Goal: Information Seeking & Learning: Find specific fact

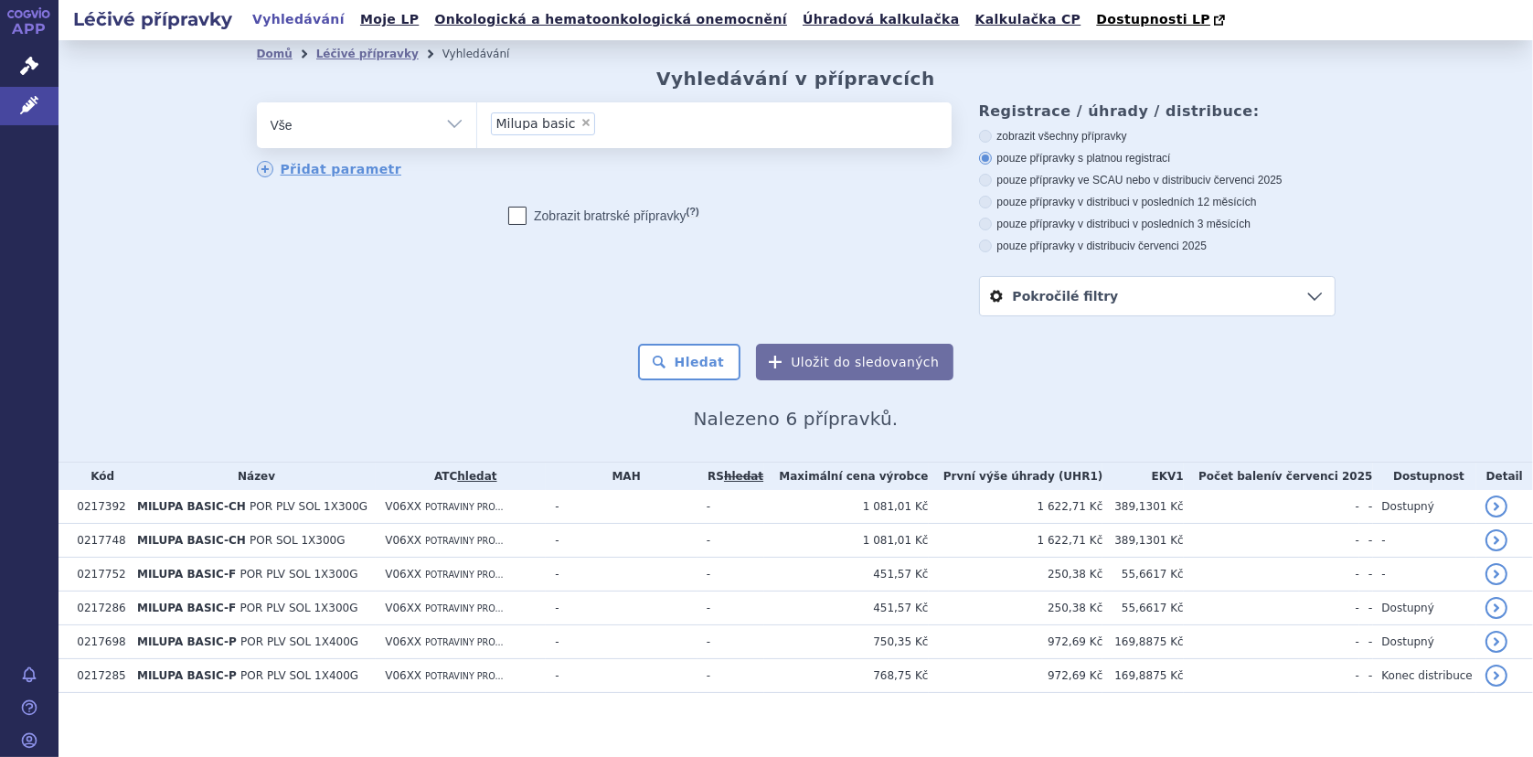
click at [580, 118] on span "×" at bounding box center [585, 122] width 11 height 11
click at [477, 118] on select "Milupa basic" at bounding box center [476, 124] width 1 height 46
select select
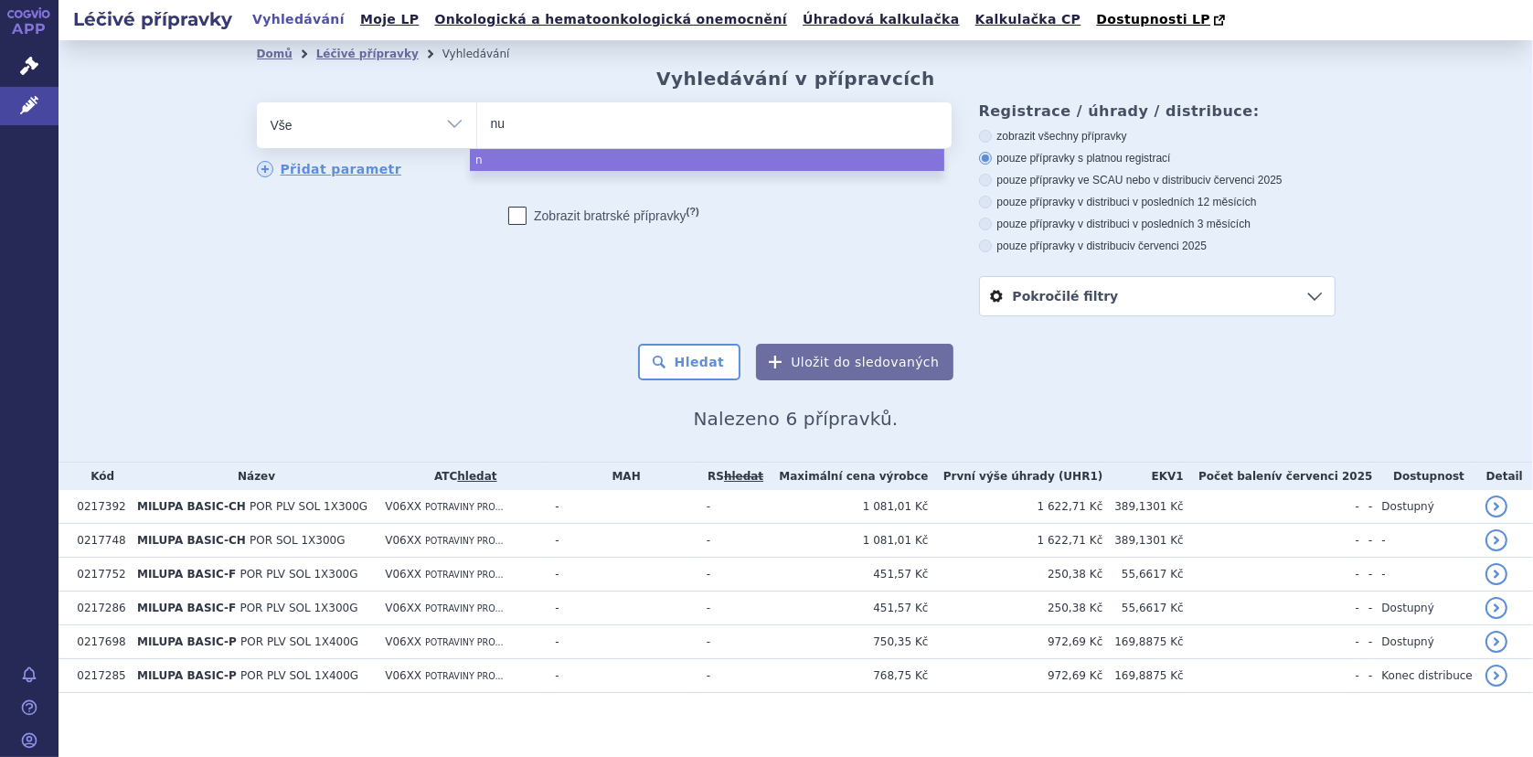
type input "nut"
type input "nutr"
type input "nutrid"
type input "nutridr"
type input "nutridri"
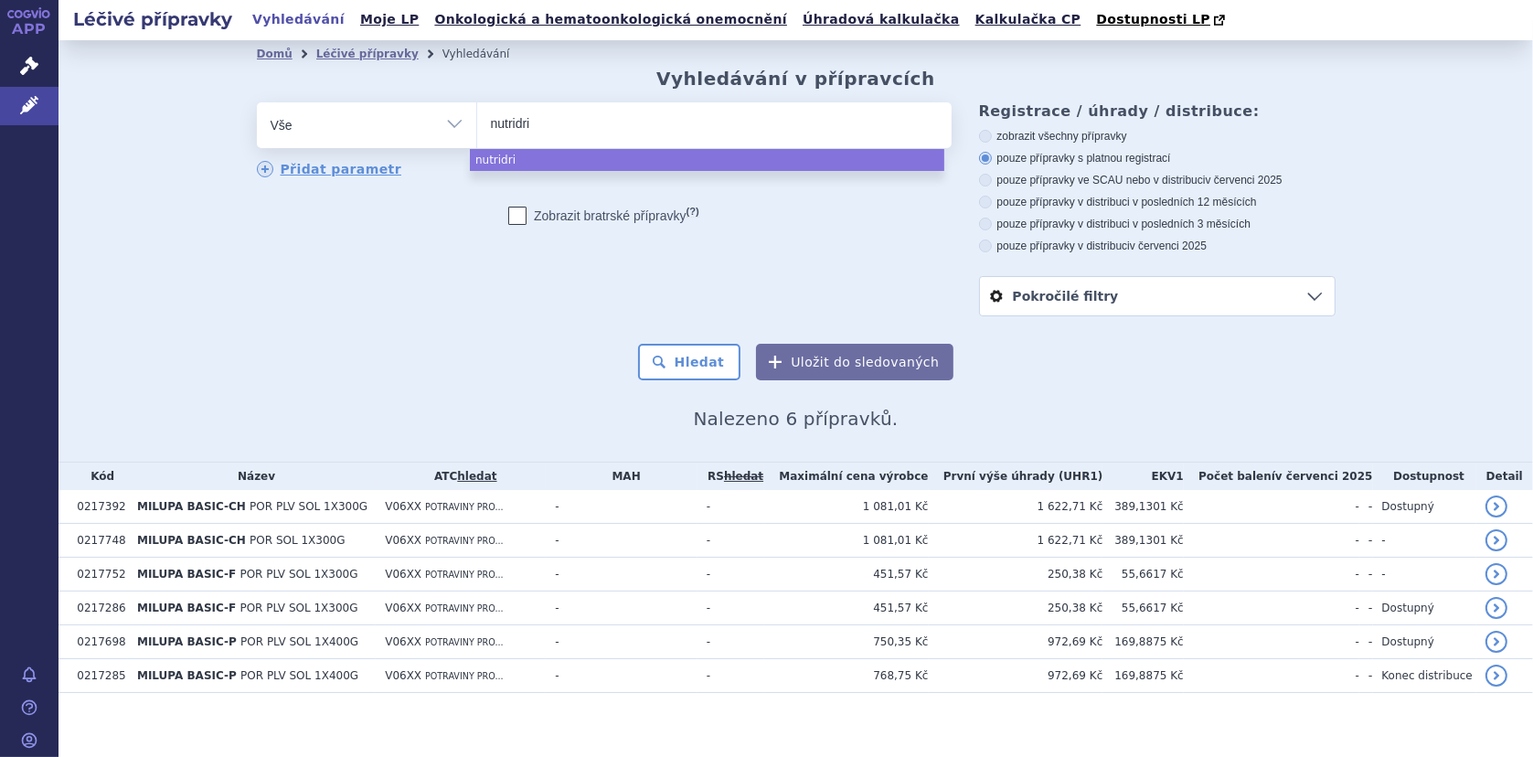
type input "nutridrin"
type input "nutridrink"
type input "nutridrink c"
type input "nutridrink cr"
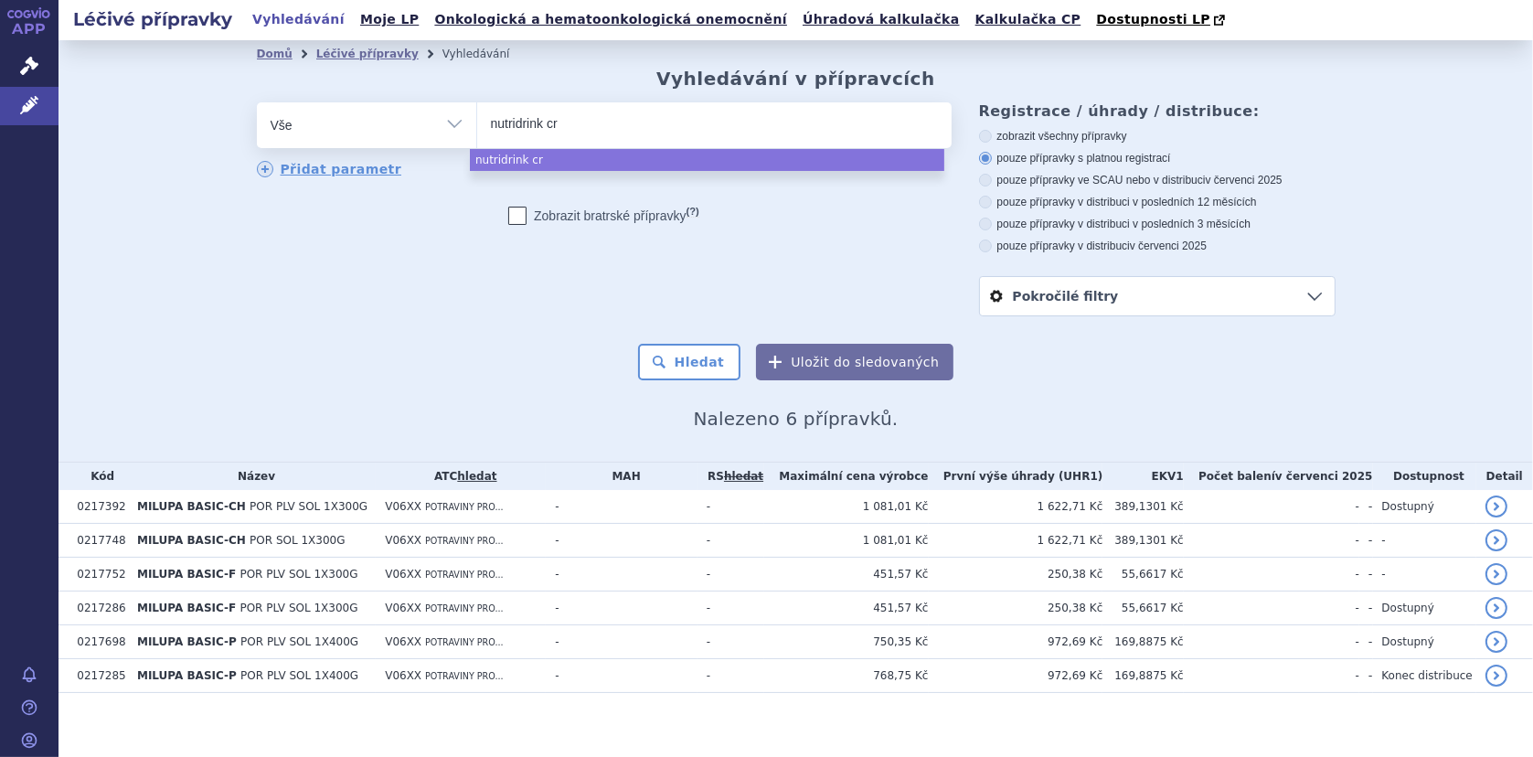
type input "nutridrink cre"
type input "nutridrink crem"
type input "nutridrink creme"
select select "nutridrink creme"
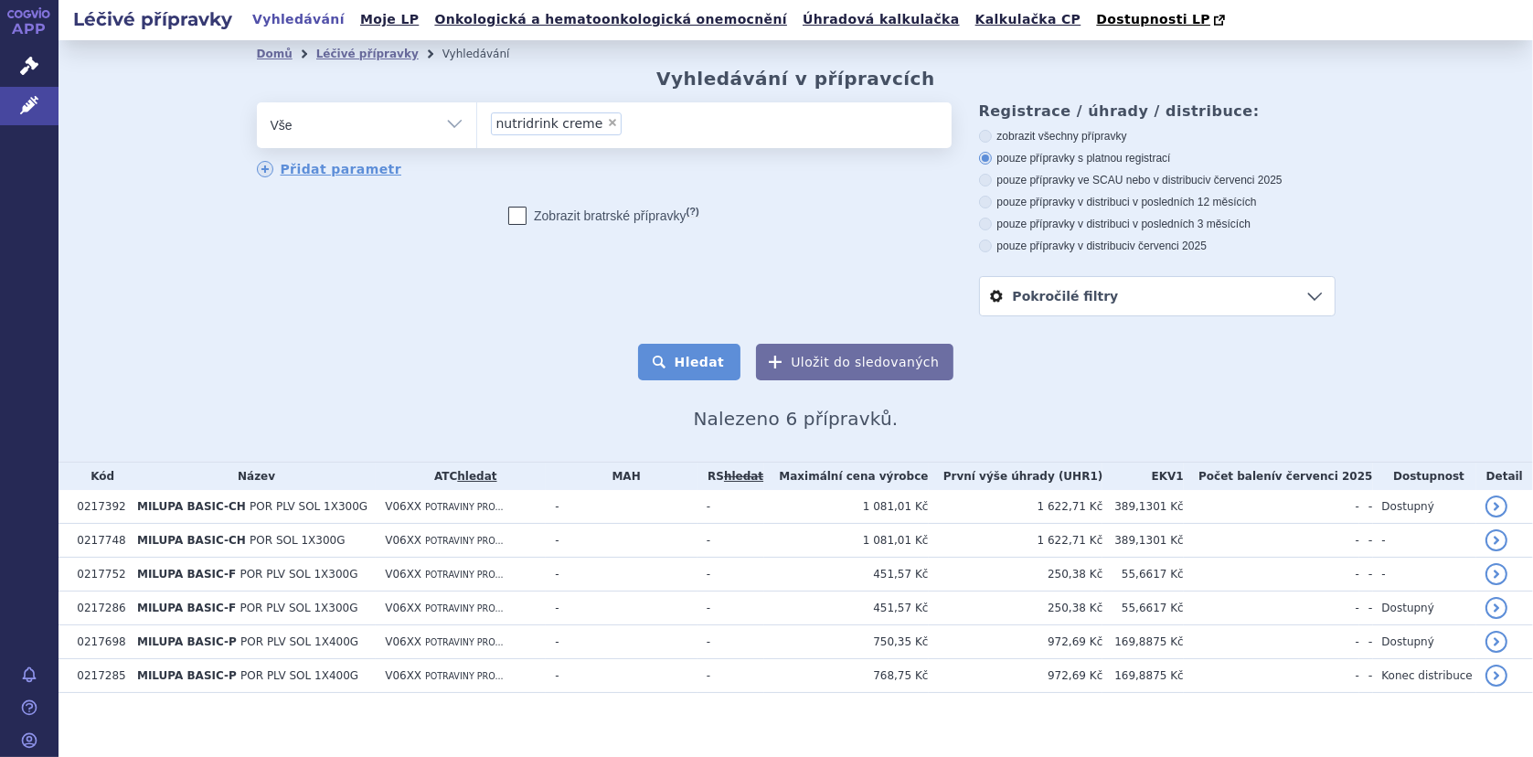
click at [687, 365] on button "Hledat" at bounding box center [689, 362] width 103 height 37
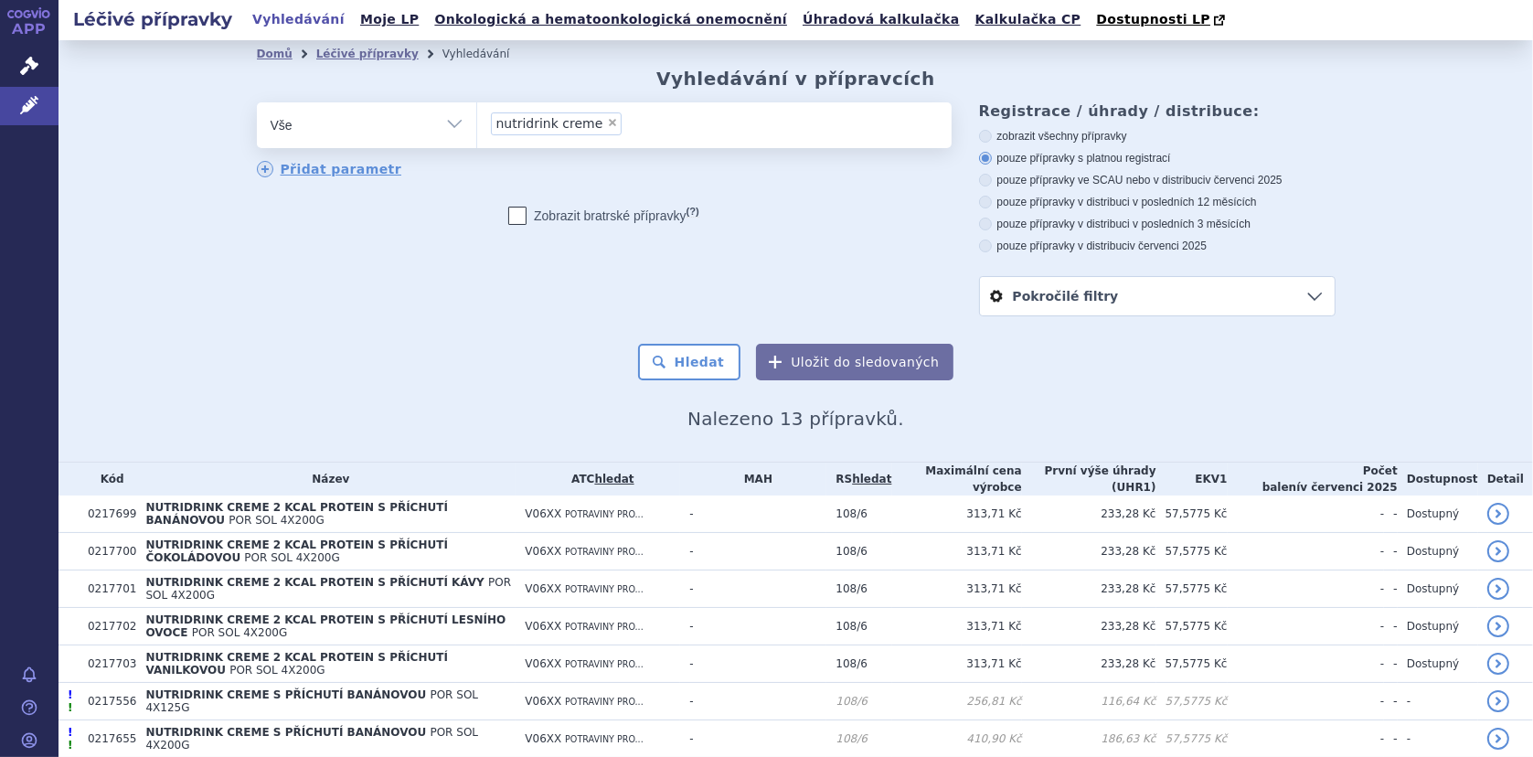
click at [607, 119] on span "×" at bounding box center [612, 122] width 11 height 11
click at [477, 119] on select "nutridrink creme" at bounding box center [476, 124] width 1 height 46
select select
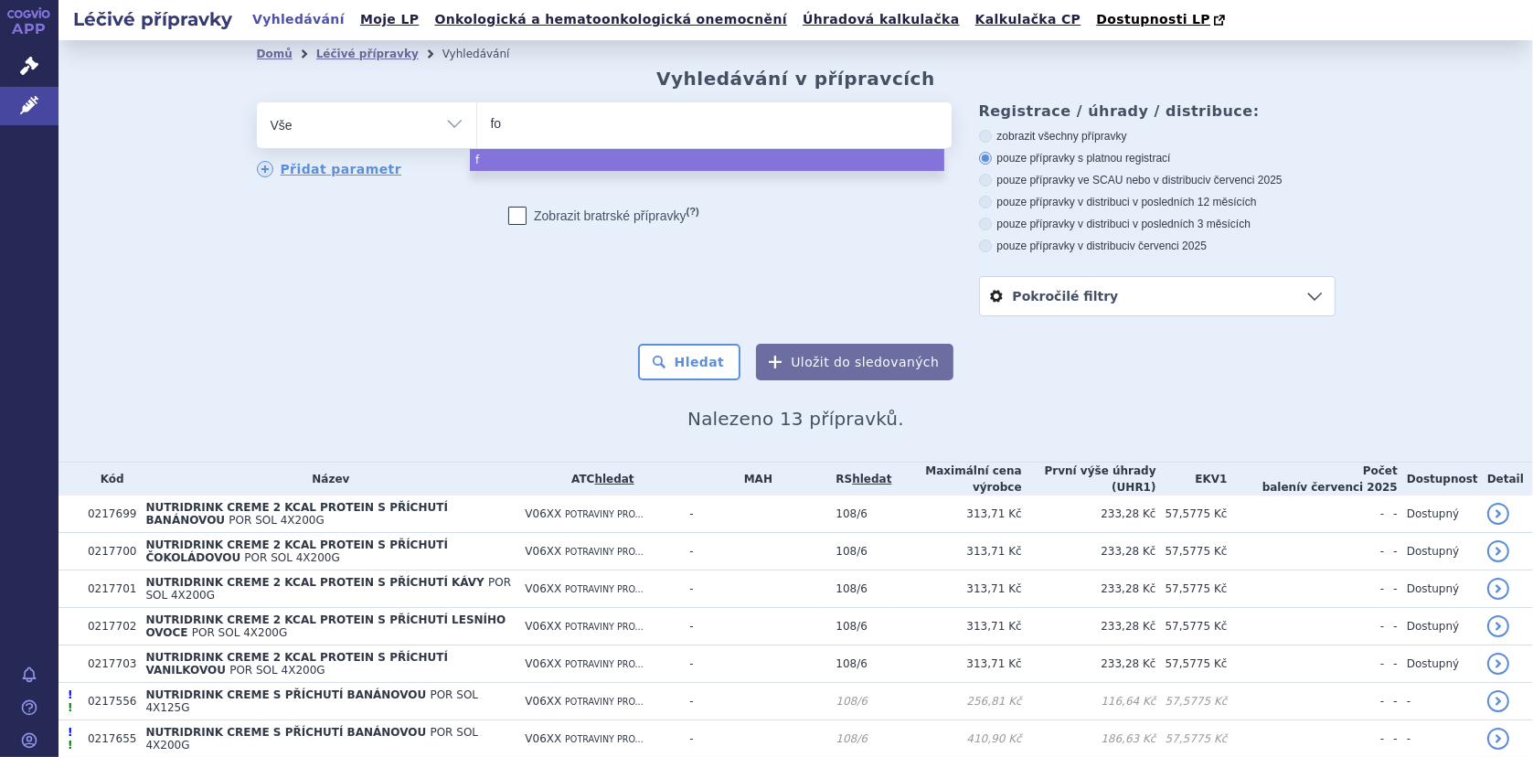
type input "for"
type input "fort"
type input "forti"
type input "fortim"
type input "fortimel"
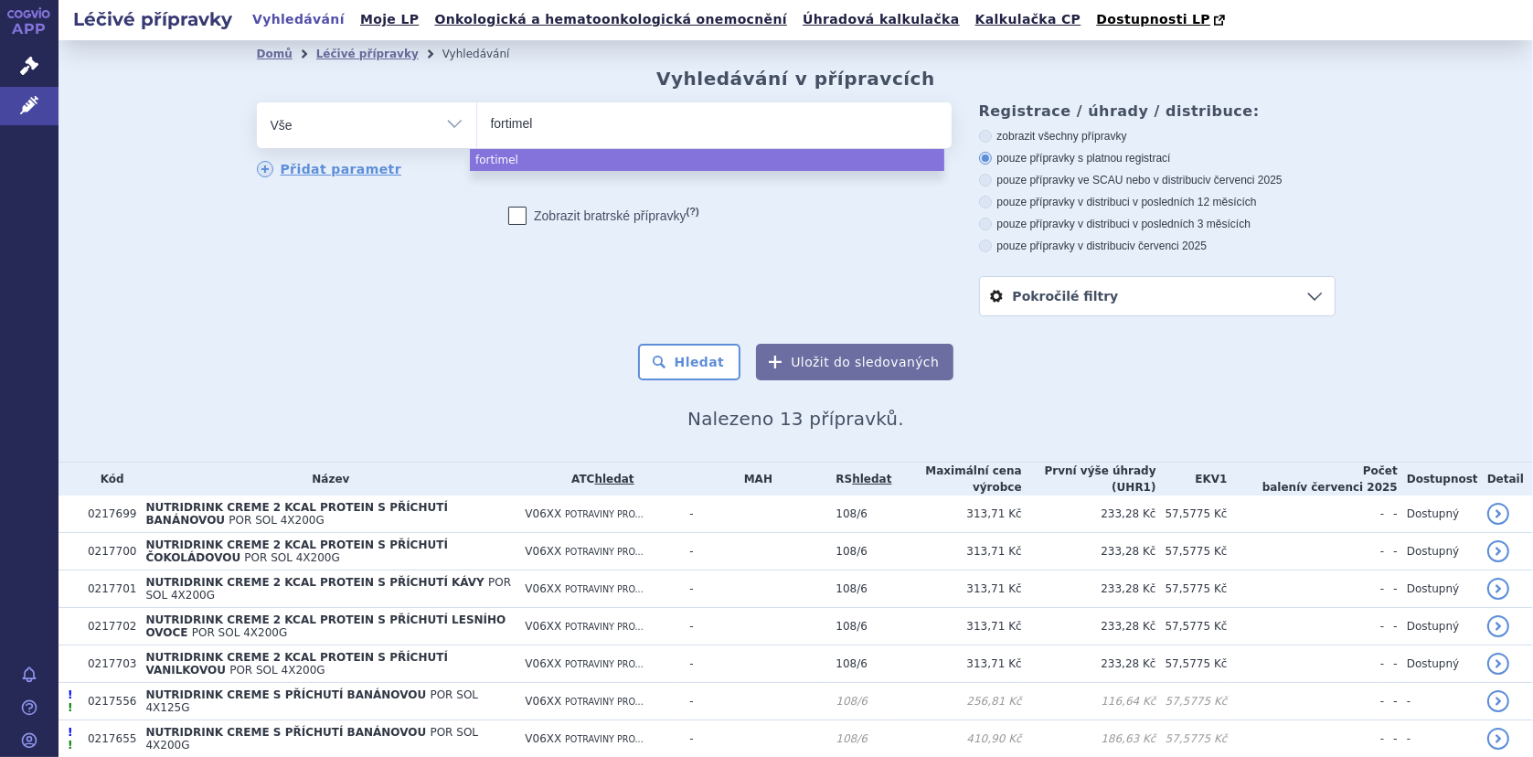
type input "fortimel"
type input "fortimel c"
type input "fortimel cr"
type input "fortimel cre"
type input "fortimel crem"
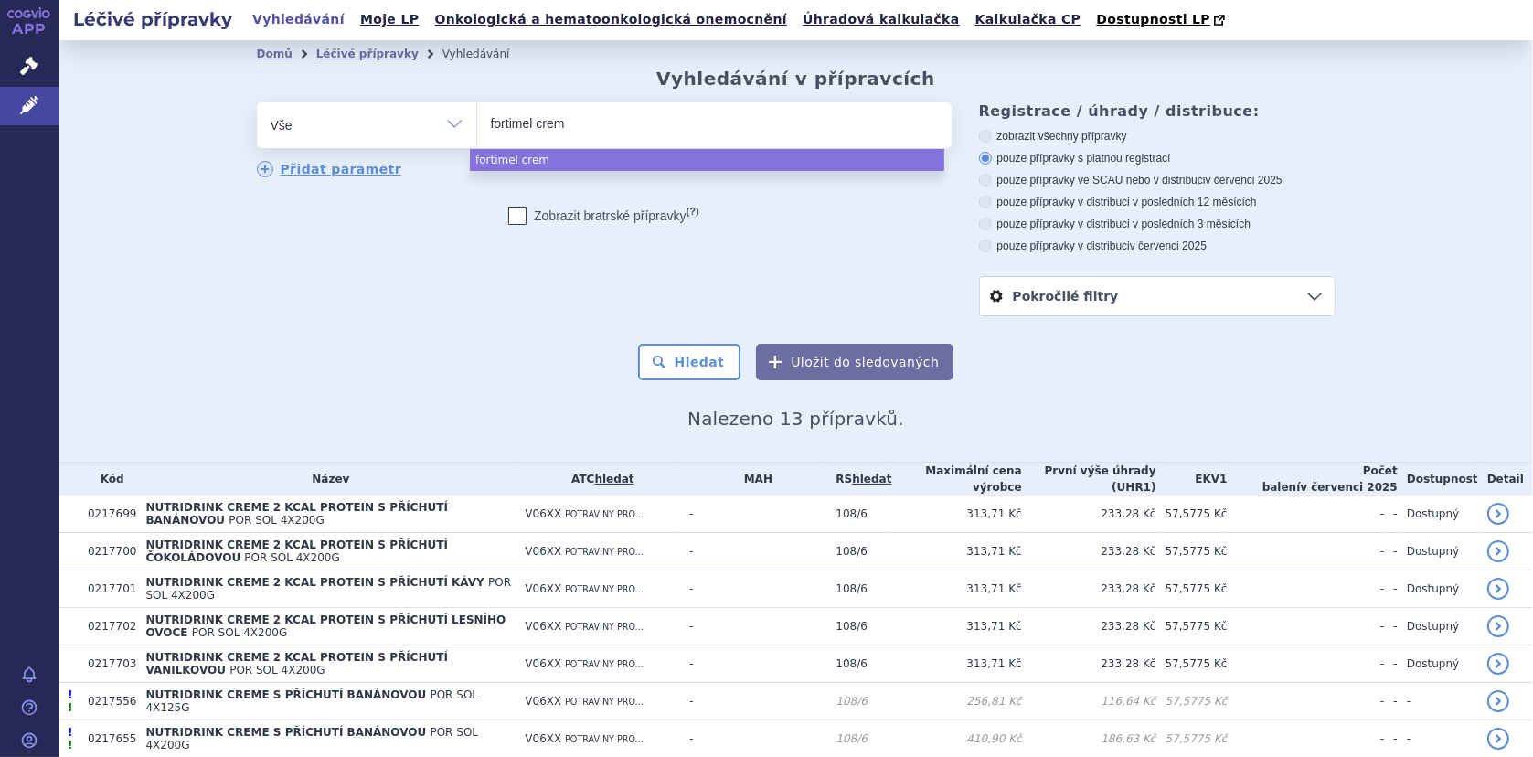
type input "fortimel creme"
select select "fortimel creme"
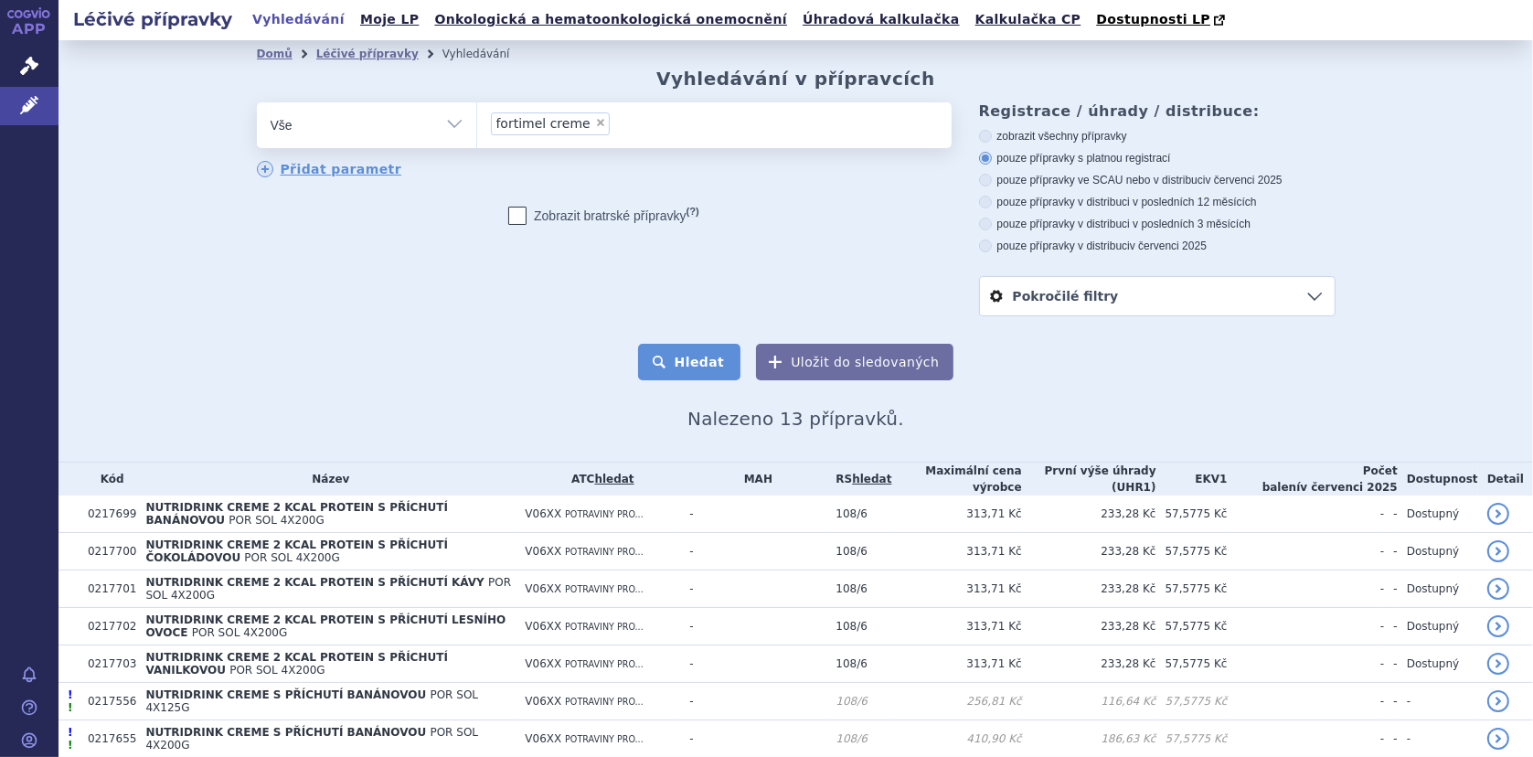
click at [688, 363] on button "Hledat" at bounding box center [689, 362] width 103 height 37
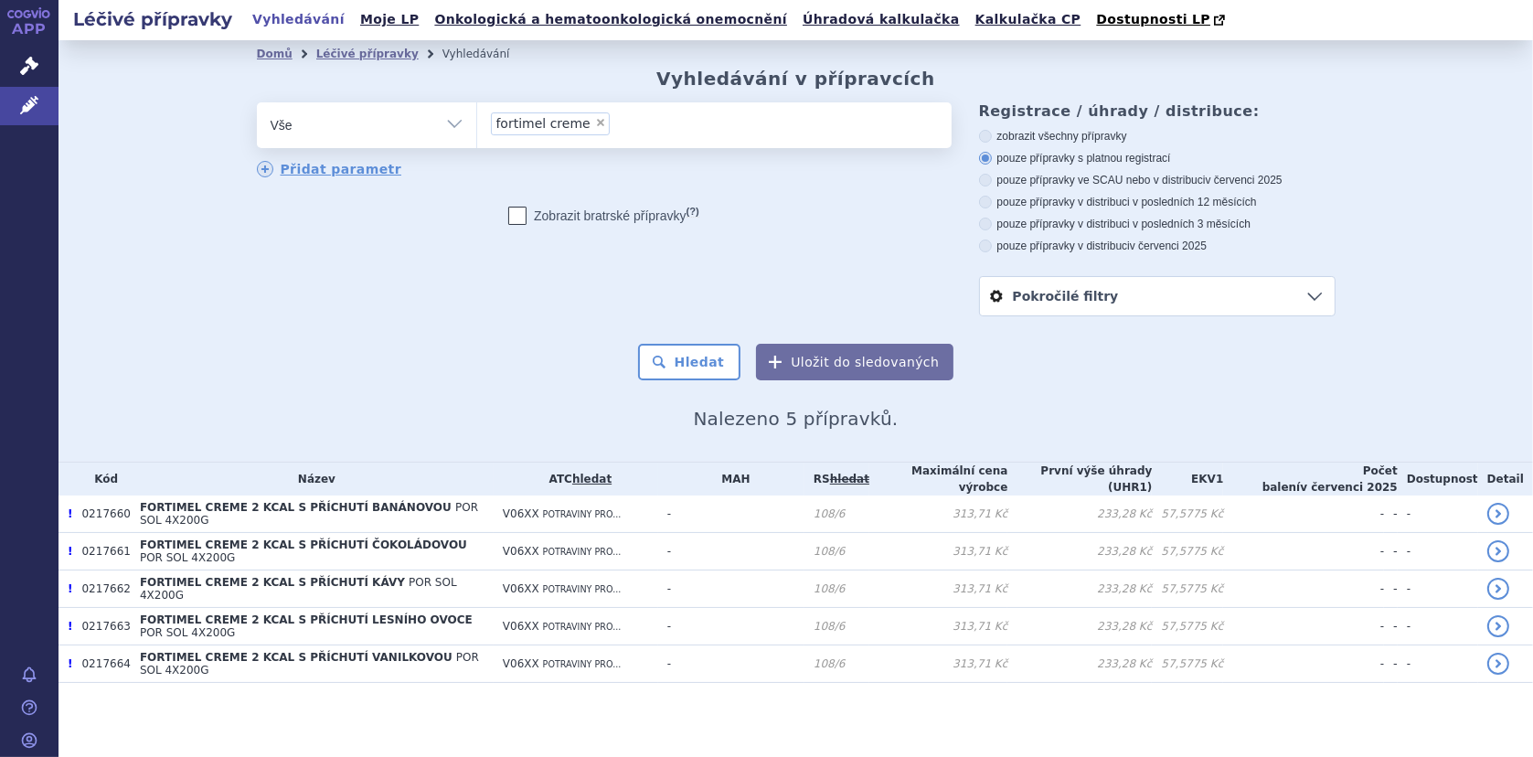
click at [595, 122] on span "×" at bounding box center [600, 122] width 11 height 11
click at [477, 122] on select "fortimel creme" at bounding box center [476, 124] width 1 height 46
select select
type input "nu"
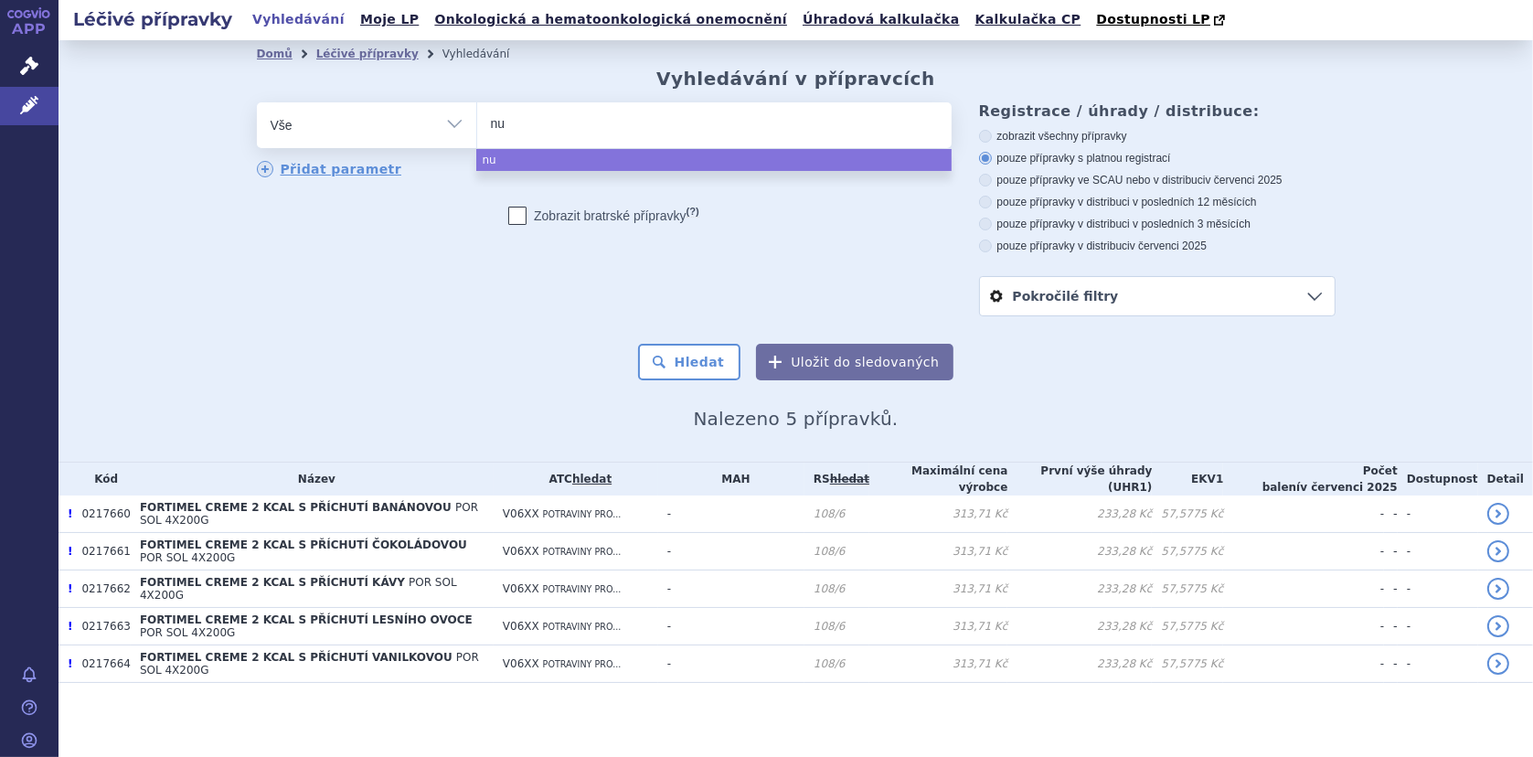
type input "nut"
type input "nutri"
type input "nutrid"
type input "nutridri"
type input "nutridrin k"
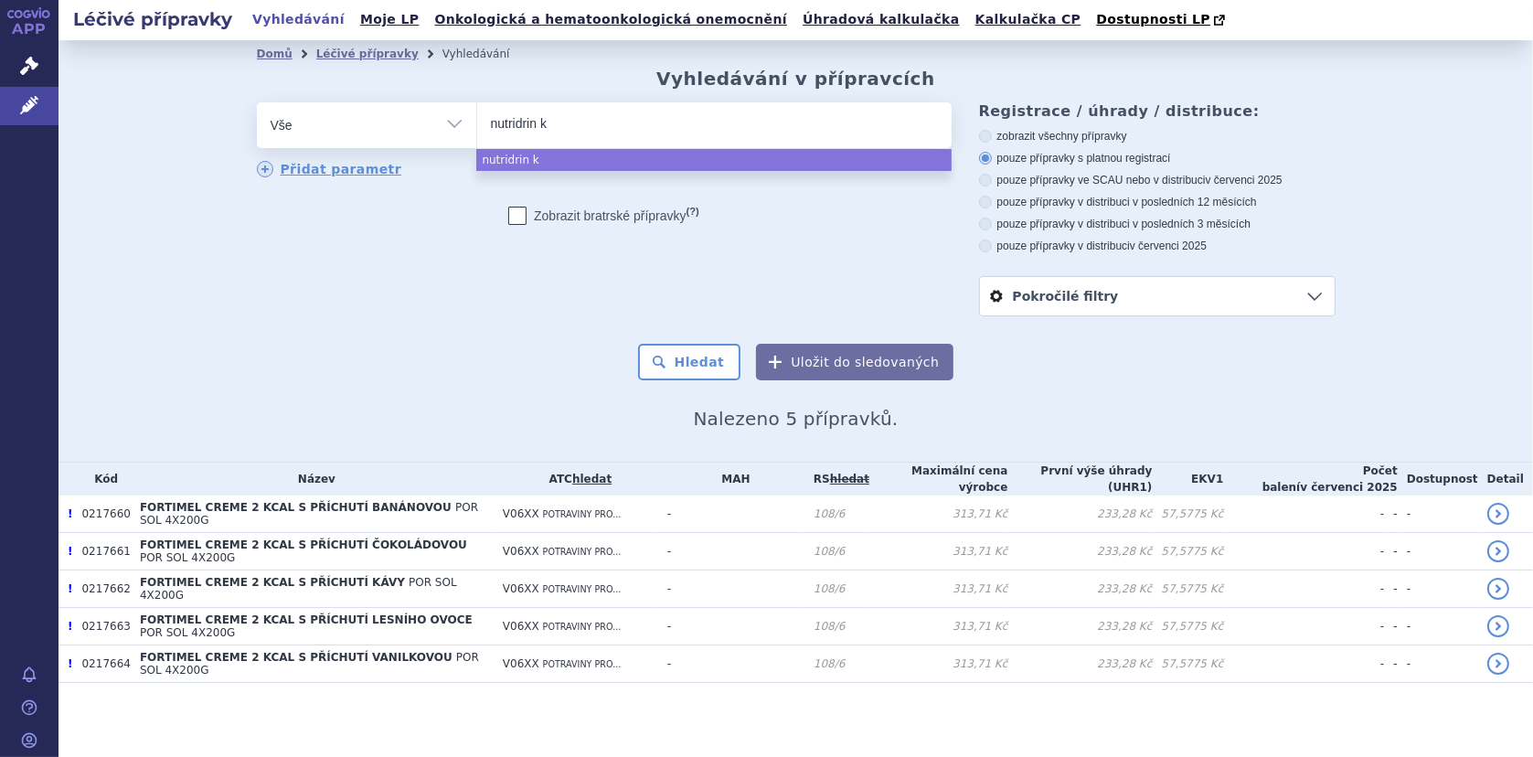
type input "nutridrin"
type input "nutridrink"
select select "nutridrink"
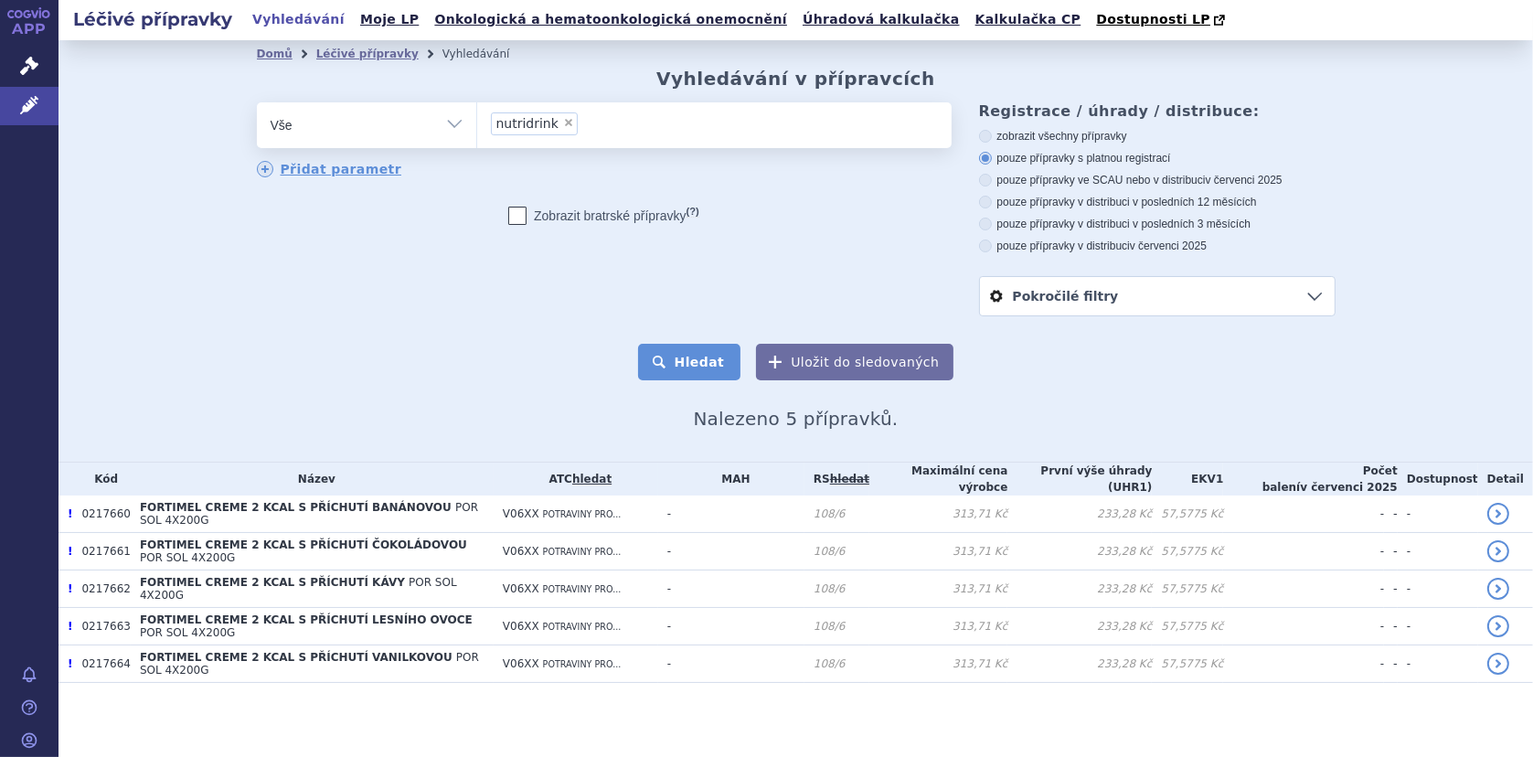
click at [682, 357] on button "Hledat" at bounding box center [689, 362] width 103 height 37
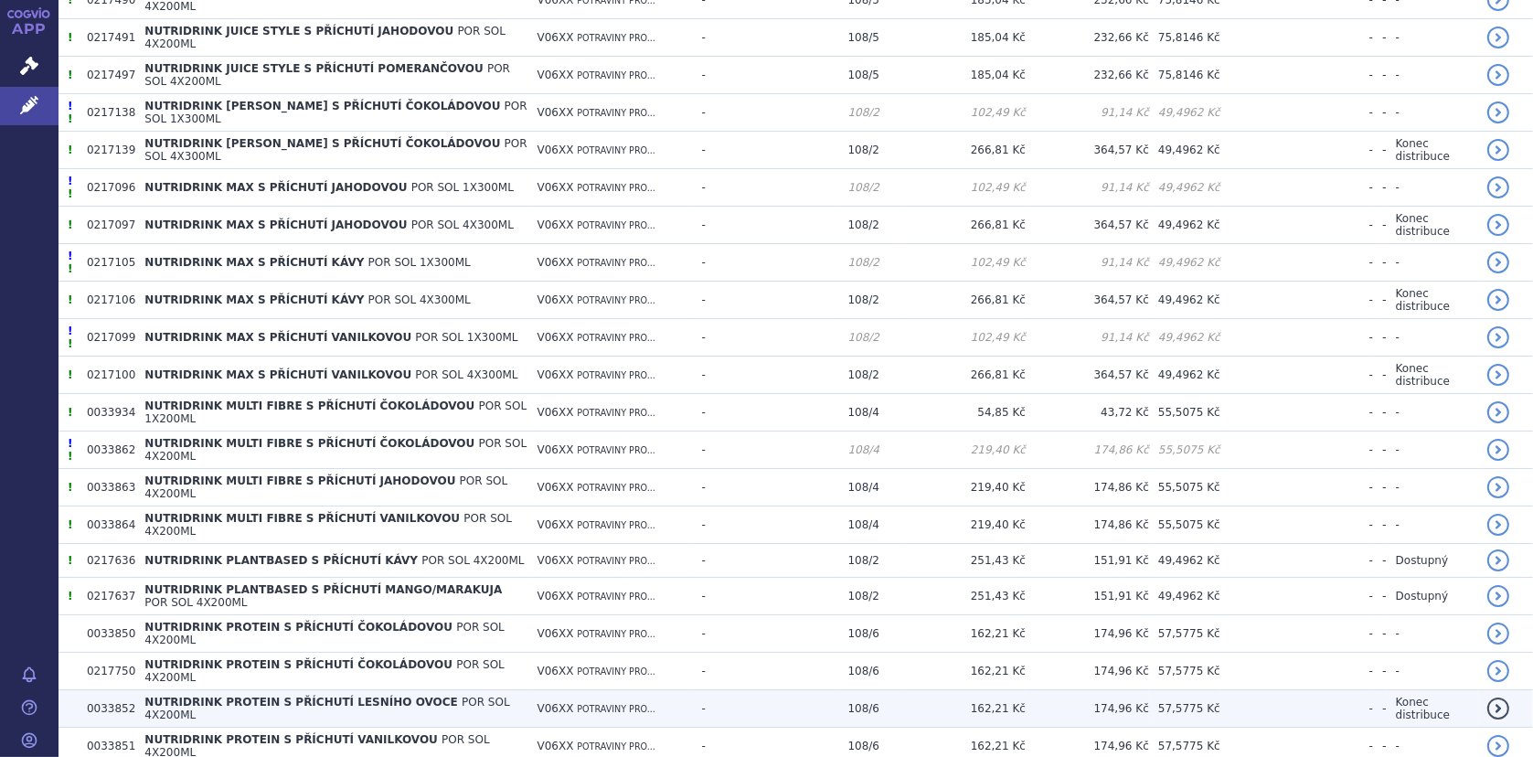
scroll to position [2011, 0]
